Goal: Transaction & Acquisition: Purchase product/service

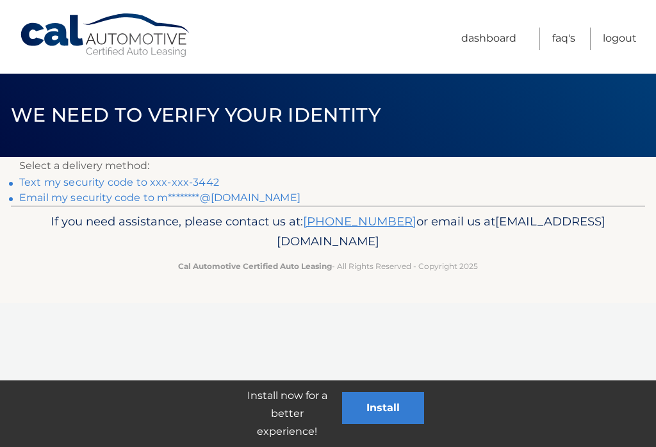
click at [52, 187] on link "Text my security code to xxx-xxx-3442" at bounding box center [119, 182] width 200 height 12
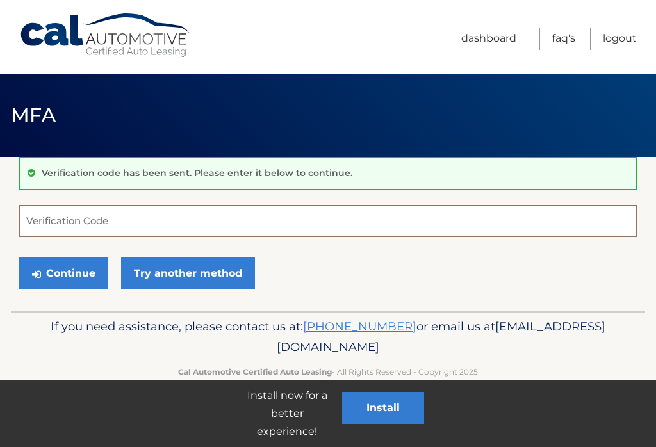
click at [53, 218] on input "Verification Code" at bounding box center [328, 221] width 618 height 32
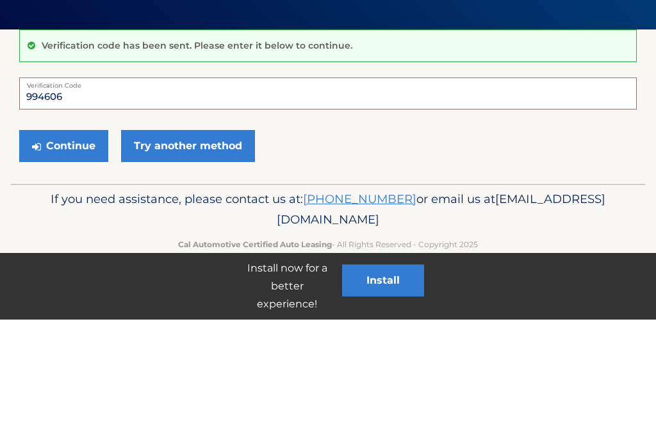
type input "994606"
click at [65, 258] on button "Continue" at bounding box center [63, 274] width 89 height 32
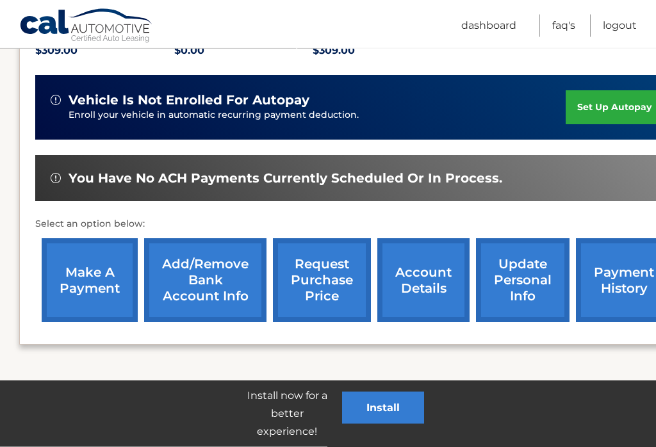
scroll to position [306, 0]
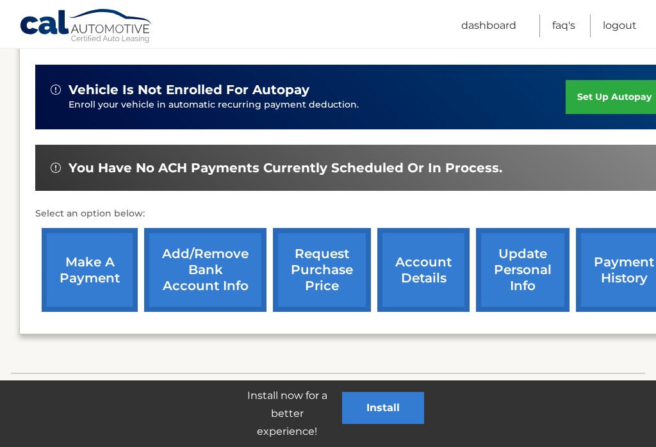
click at [73, 277] on link "make a payment" at bounding box center [90, 270] width 96 height 84
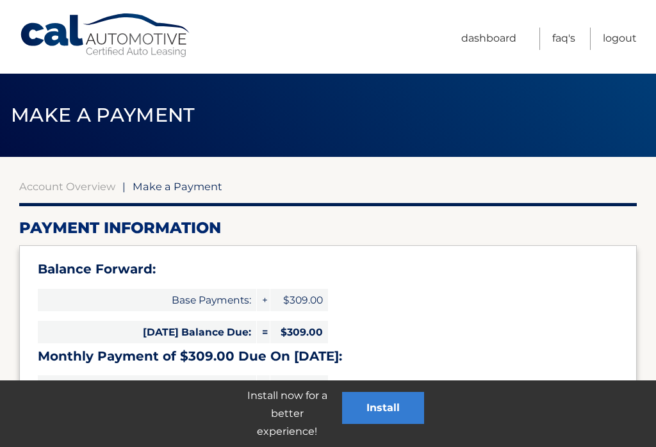
select select "NjRlZGM4YzItN2M3OC00MTU0LWFjMWMtNDljNTU2NzJjNjc5"
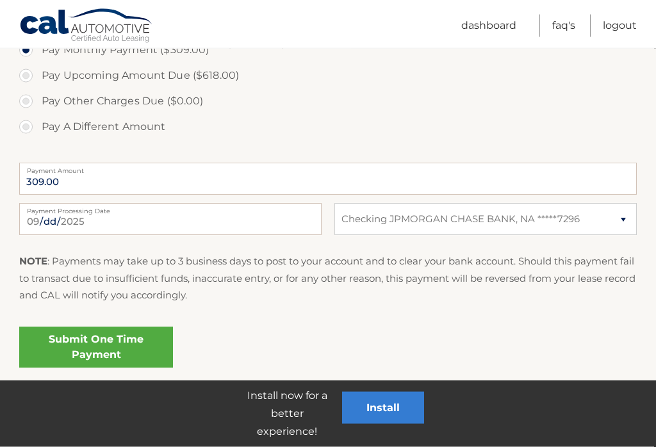
scroll to position [486, 0]
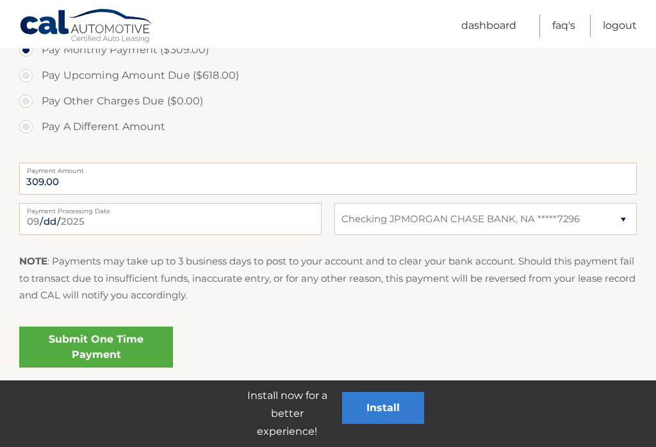
click at [46, 343] on link "Submit One Time Payment" at bounding box center [96, 347] width 154 height 41
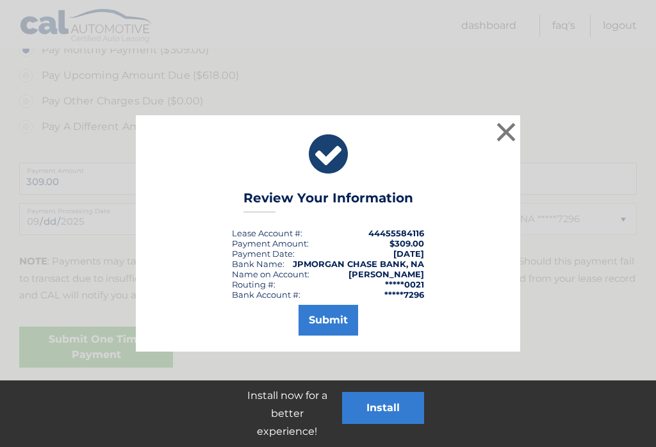
click at [314, 319] on button "Submit" at bounding box center [329, 320] width 60 height 31
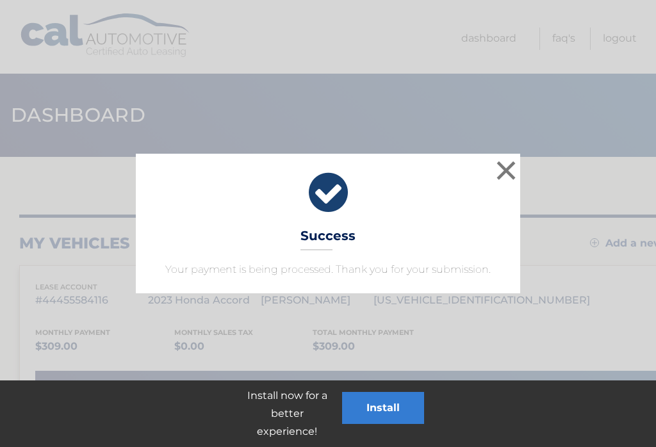
click at [507, 170] on button "×" at bounding box center [507, 171] width 26 height 26
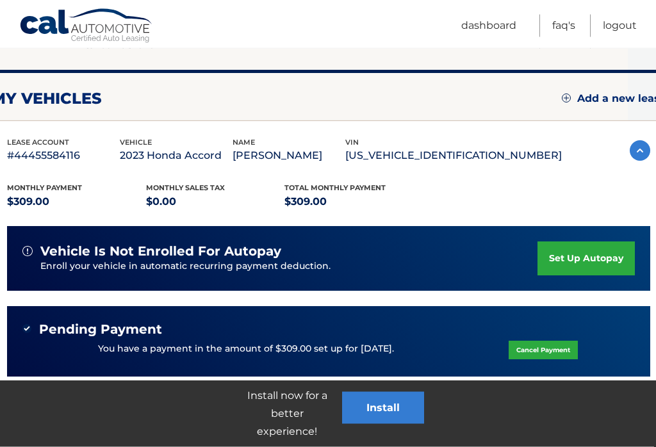
scroll to position [144, 23]
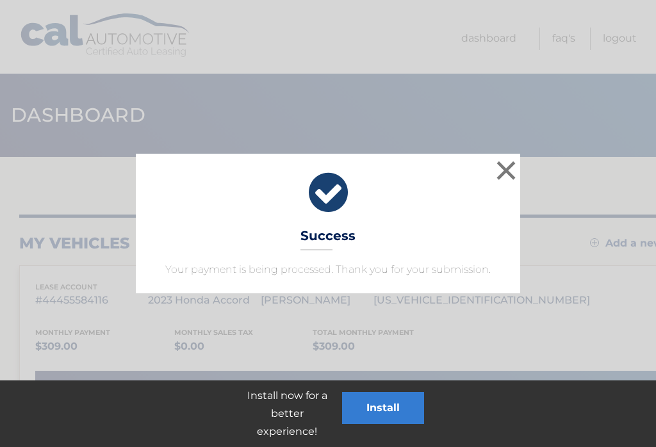
scroll to position [13, 19]
